Goal: Task Accomplishment & Management: Use online tool/utility

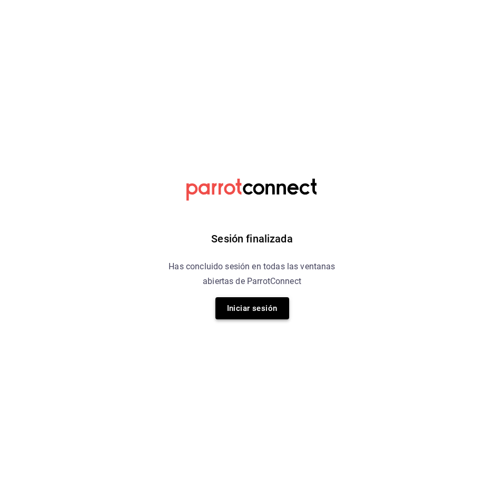
click at [241, 313] on button "Iniciar sesión" at bounding box center [252, 308] width 74 height 22
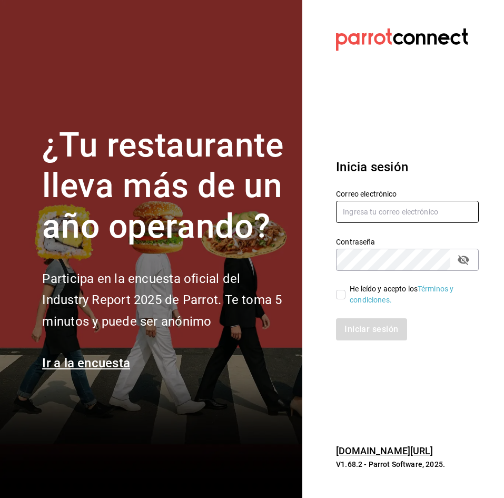
click at [375, 207] on input "text" at bounding box center [407, 212] width 143 height 22
type input "C"
type input "camposduranpi@gmail.com"
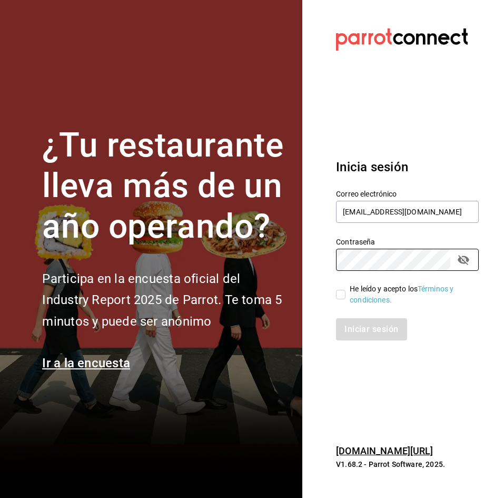
click at [340, 294] on input "He leído y acepto los Términos y condiciones." at bounding box center [340, 294] width 9 height 9
checkbox input "true"
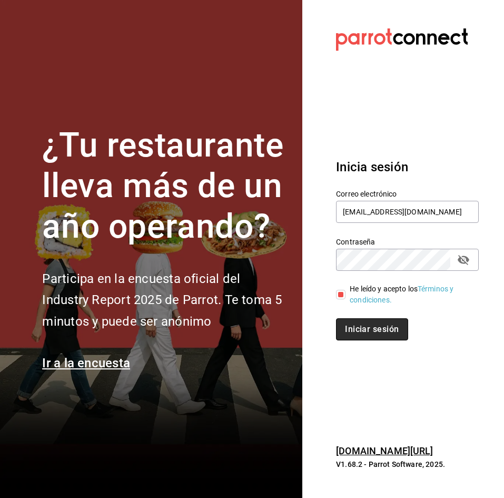
click at [367, 337] on button "Iniciar sesión" at bounding box center [372, 329] width 72 height 22
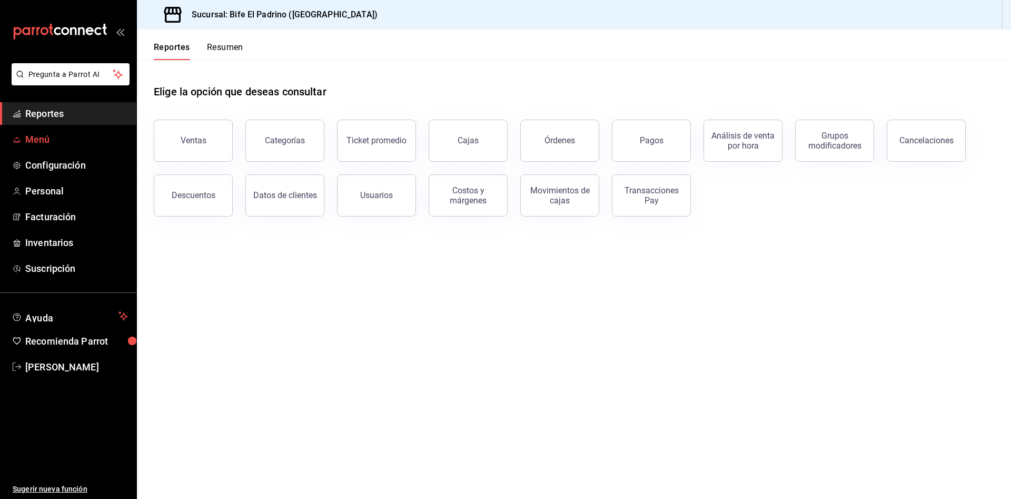
click at [44, 150] on link "Menú" at bounding box center [68, 139] width 136 height 23
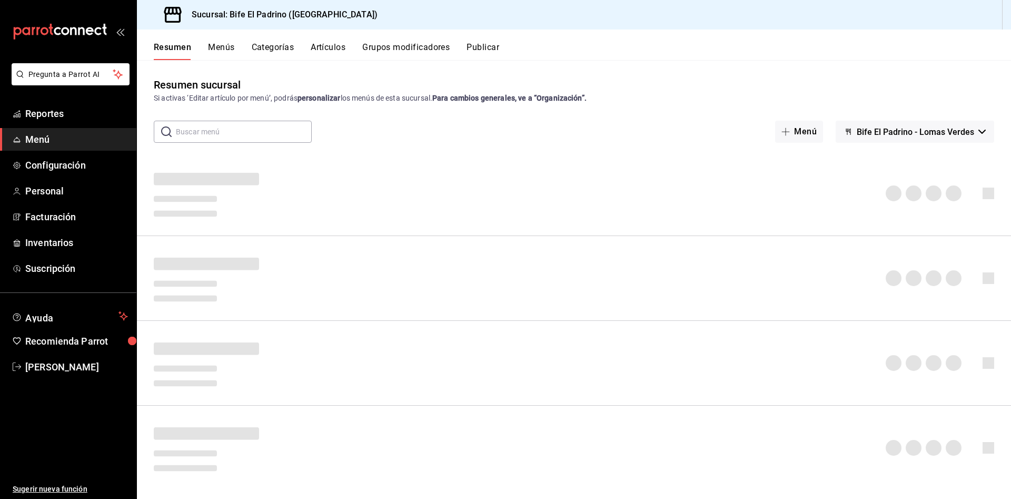
click at [318, 40] on div "Resumen Menús Categorías Artículos Grupos modificadores Publicar" at bounding box center [574, 44] width 874 height 31
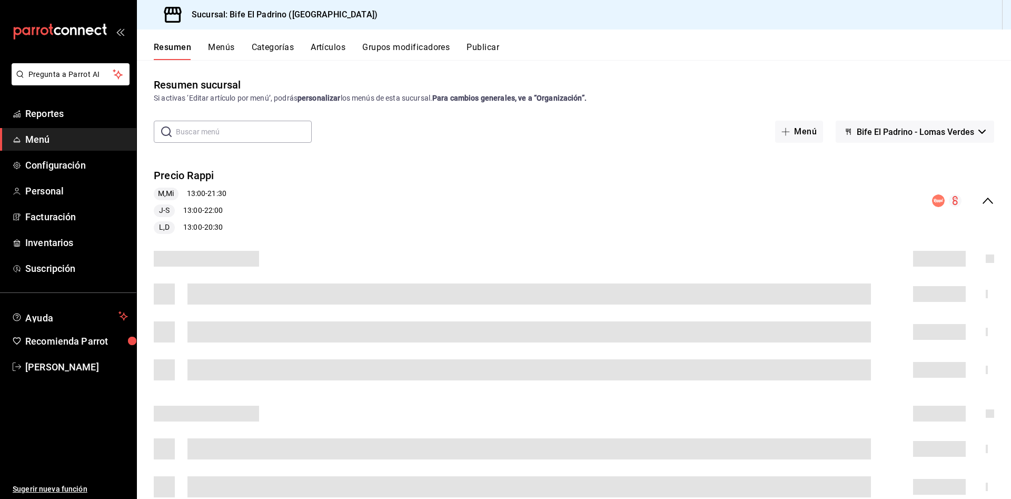
click at [320, 42] on button "Artículos" at bounding box center [328, 51] width 35 height 18
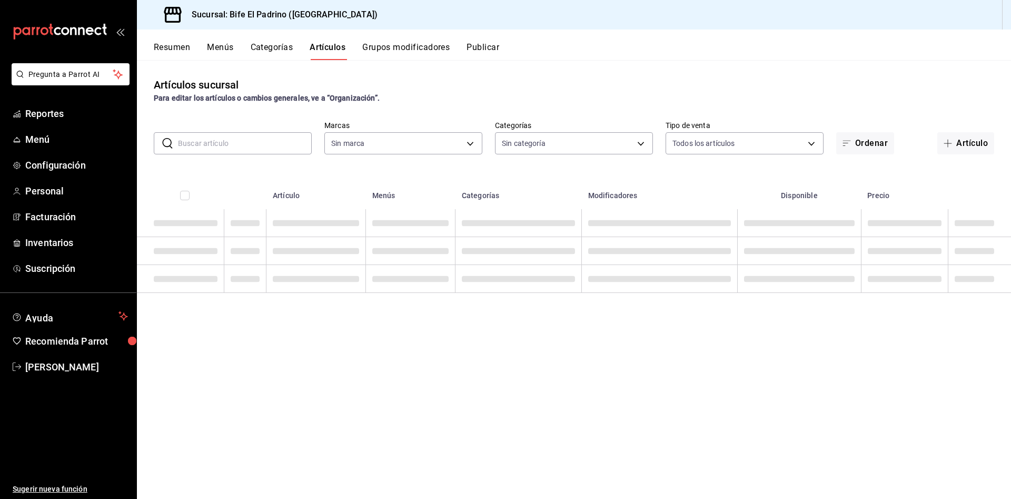
type input "29812e5a-8f7c-4e92-8f2a-002f081b0597"
click at [248, 145] on input "text" at bounding box center [245, 143] width 134 height 21
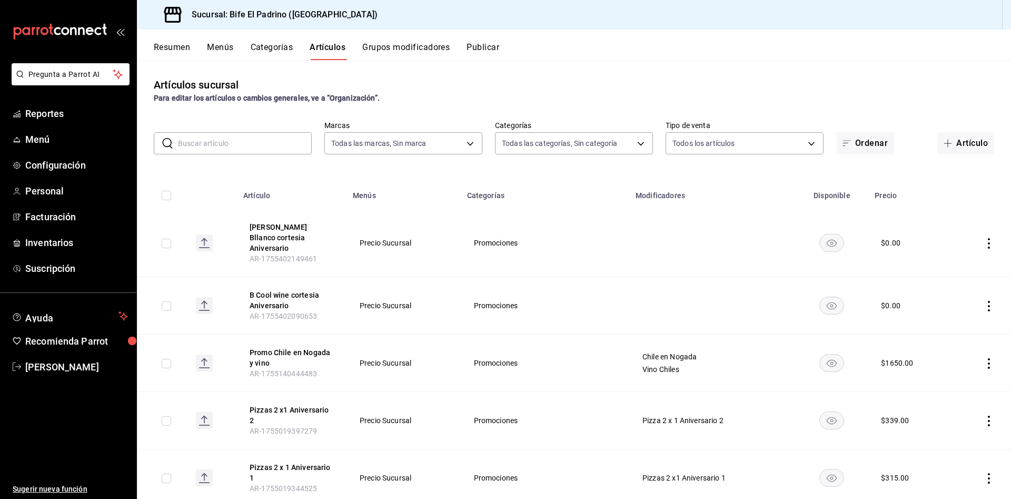
type input "bc650e36-a961-4861-9e37-2f12a5ff24cd,f2724b68-9eb3-4990-9aa8-ed2a402c5d6a,a524e…"
click at [248, 145] on input "text" at bounding box center [245, 143] width 134 height 21
type input "P"
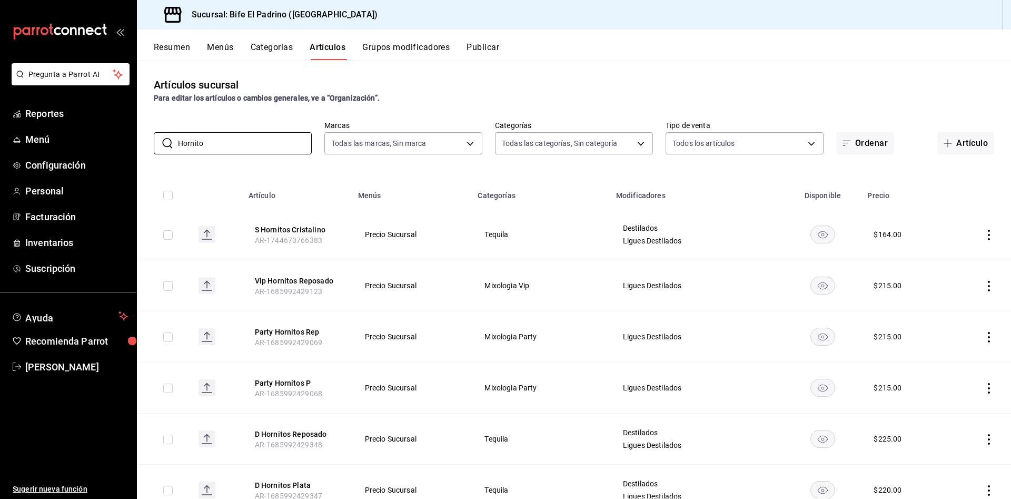
type input "Hornito"
click at [504, 65] on div "Artículos sucursal Para editar los artículos o cambios generales, ve a “Organiz…" at bounding box center [574, 279] width 874 height 438
click at [504, 133] on button "Artículo" at bounding box center [966, 143] width 57 height 22
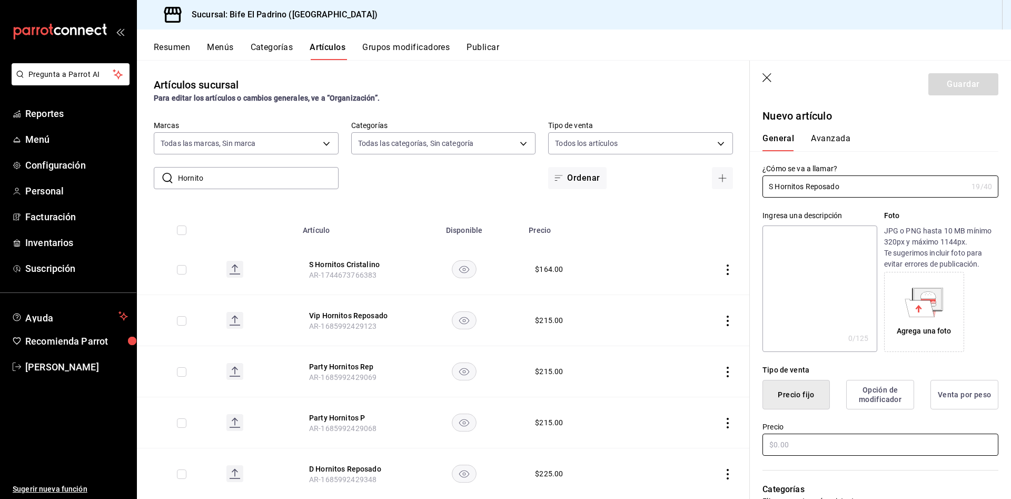
type input "S Hornitos Reposado"
click at [504, 451] on input "text" at bounding box center [881, 444] width 236 height 22
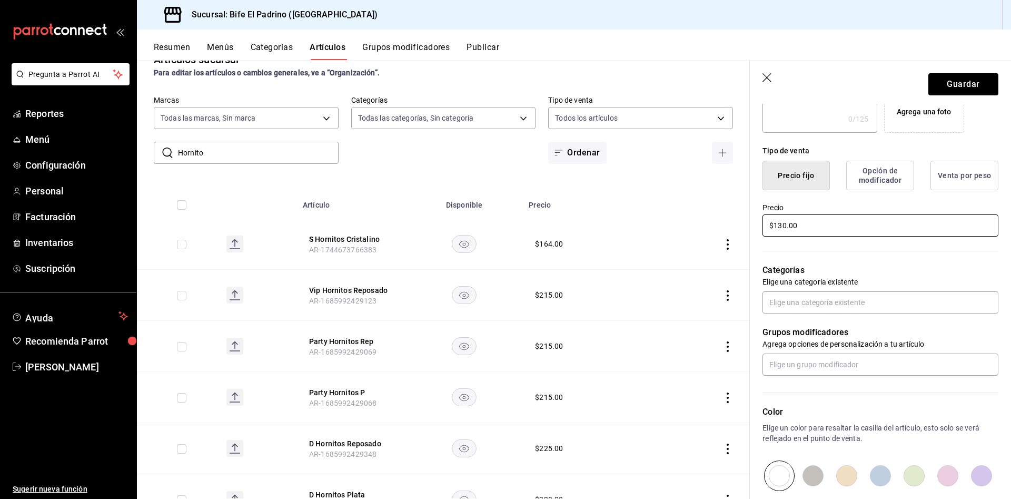
scroll to position [220, 0]
type input "$130.00"
click at [504, 300] on input "text" at bounding box center [881, 302] width 236 height 22
type input "tequi"
click at [504, 324] on li "Tequila" at bounding box center [875, 325] width 224 height 17
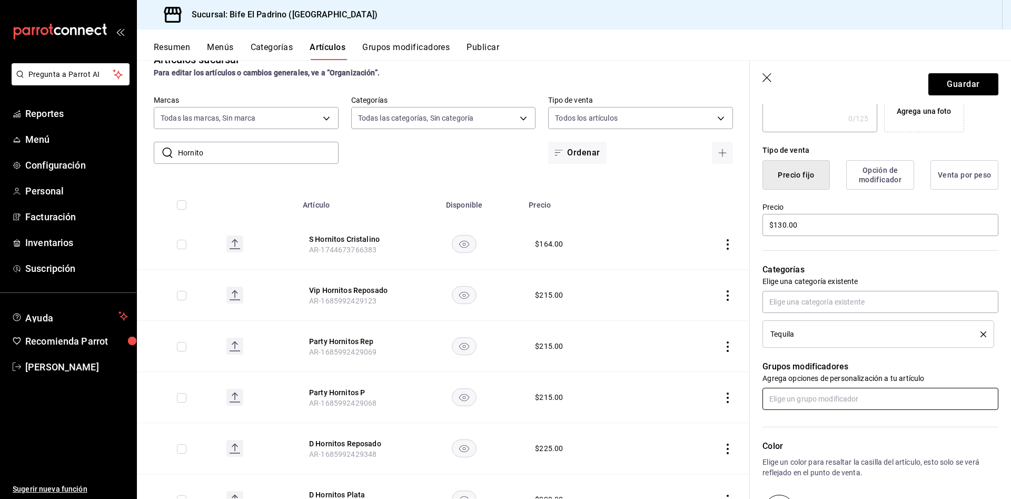
click at [504, 392] on input "text" at bounding box center [881, 399] width 236 height 22
type input "lig"
click at [504, 426] on div "Ligues Destilados" at bounding box center [800, 422] width 58 height 11
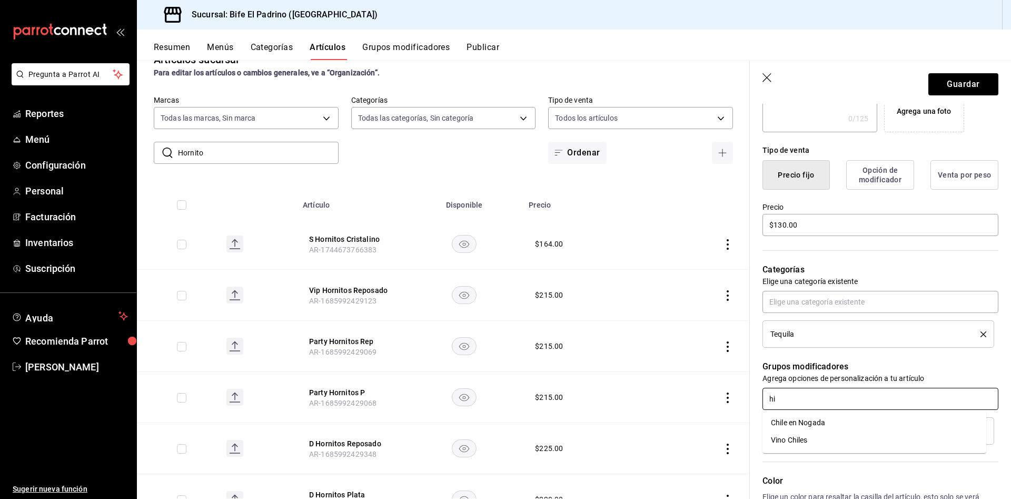
type input "h"
type input "m"
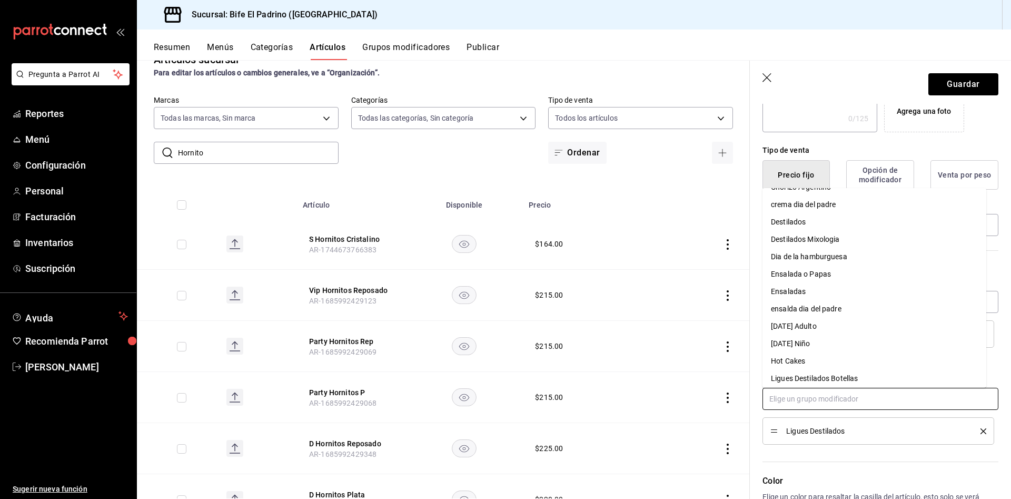
scroll to position [205, 0]
click at [504, 220] on li "Destilados" at bounding box center [875, 221] width 224 height 17
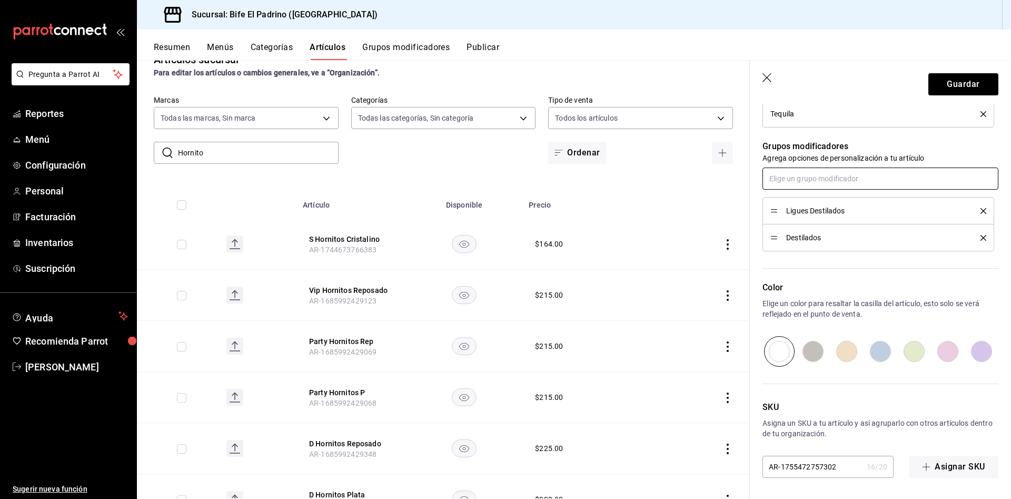
scroll to position [0, 0]
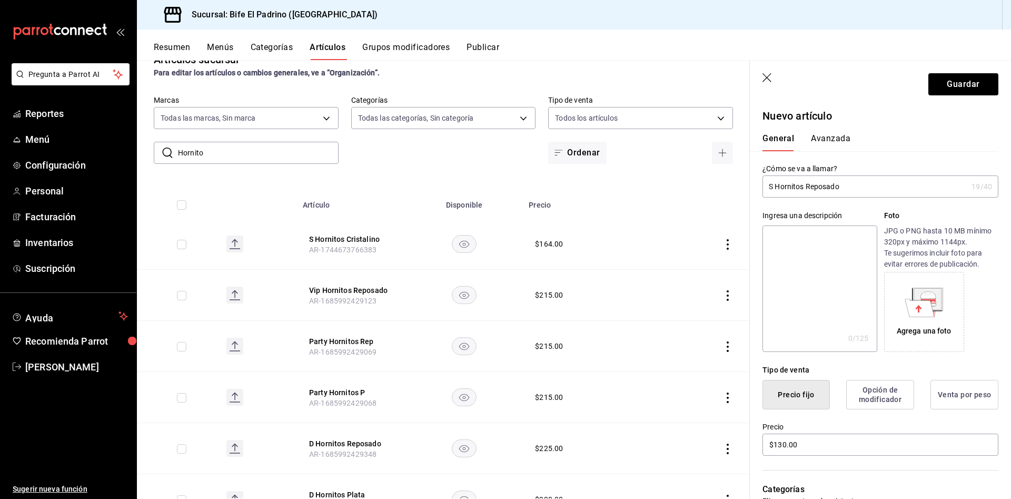
click at [504, 139] on button "Avanzada" at bounding box center [831, 142] width 40 height 18
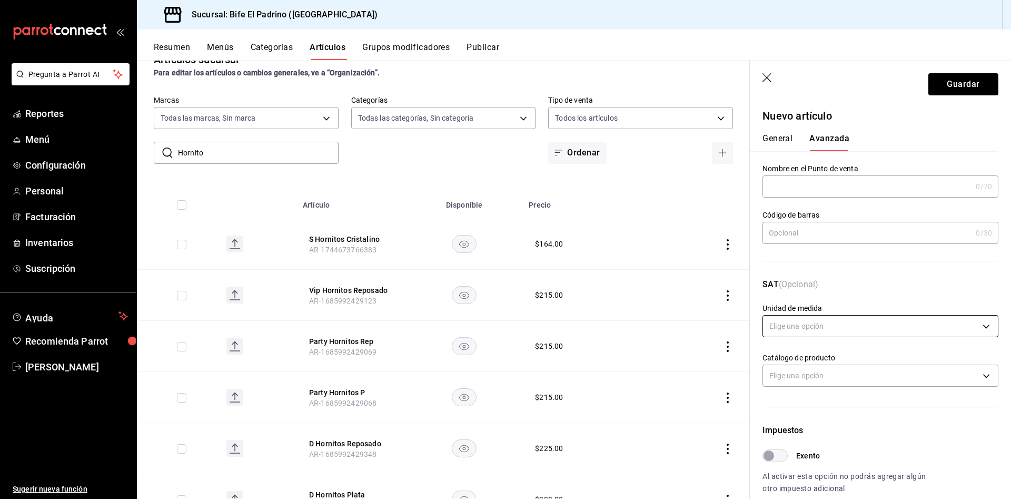
scroll to position [245, 0]
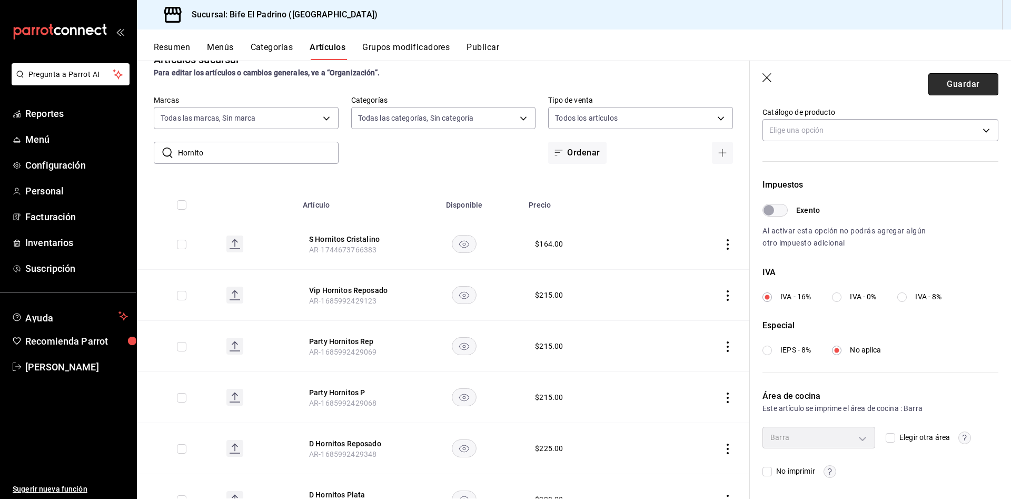
click at [504, 78] on button "Guardar" at bounding box center [964, 84] width 70 height 22
